Goal: Information Seeking & Learning: Learn about a topic

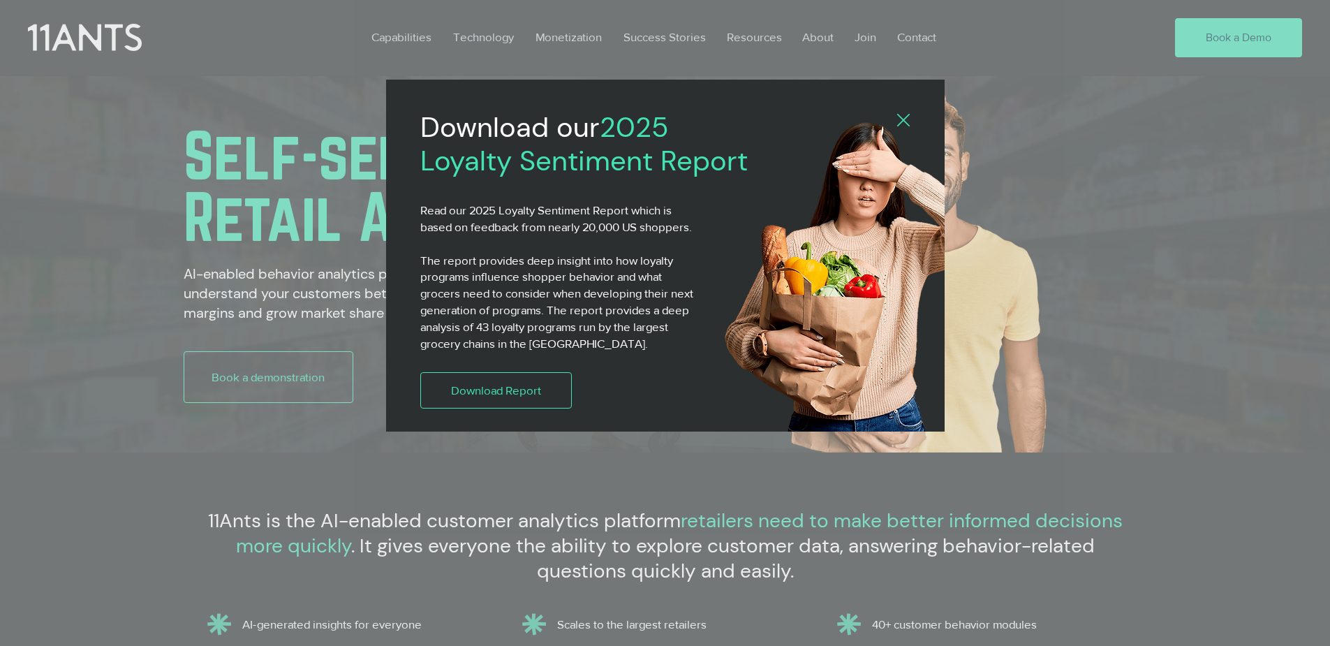
click at [904, 119] on icon "Back to site" at bounding box center [903, 120] width 13 height 13
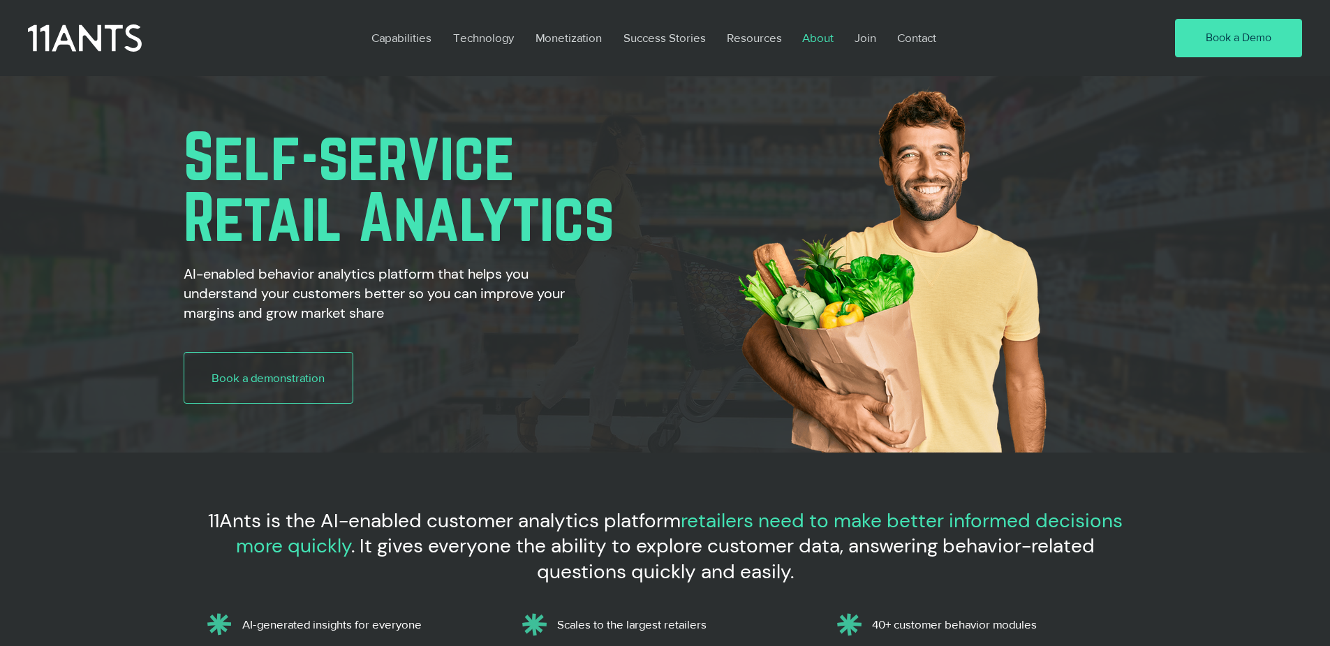
click at [817, 37] on p "About" at bounding box center [817, 38] width 45 height 32
